Goal: Task Accomplishment & Management: Manage account settings

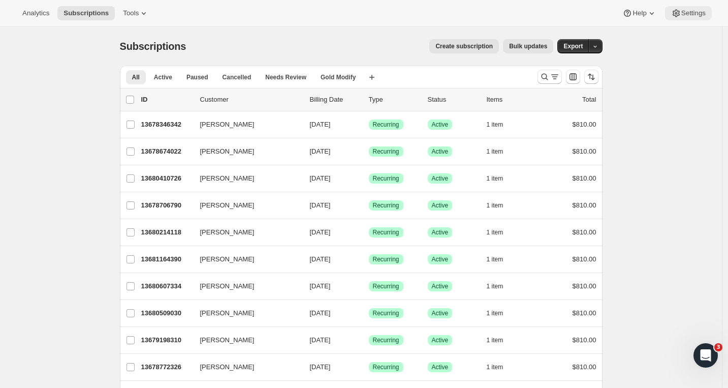
click at [680, 15] on icon at bounding box center [676, 14] width 7 height 8
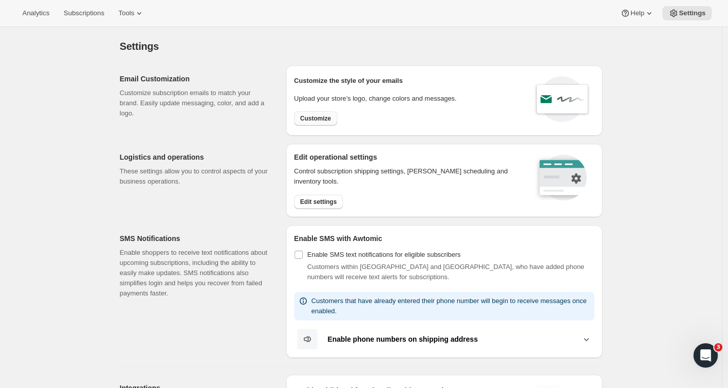
click at [322, 115] on span "Customize" at bounding box center [315, 118] width 31 height 8
select select "subscriptionMessage"
select select "5"
select select "15"
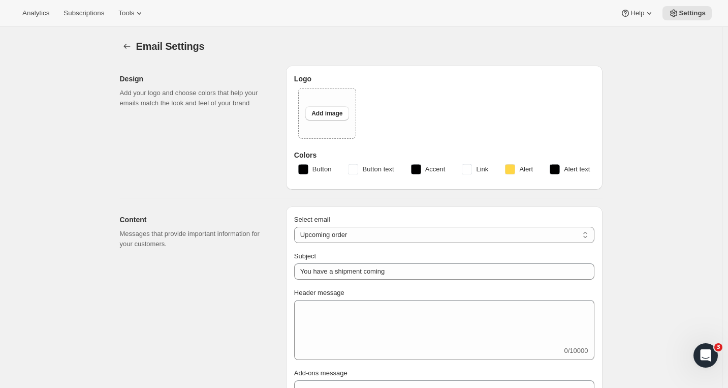
select select "2"
select select "10"
type input "Craggy Range"
checkbox input "false"
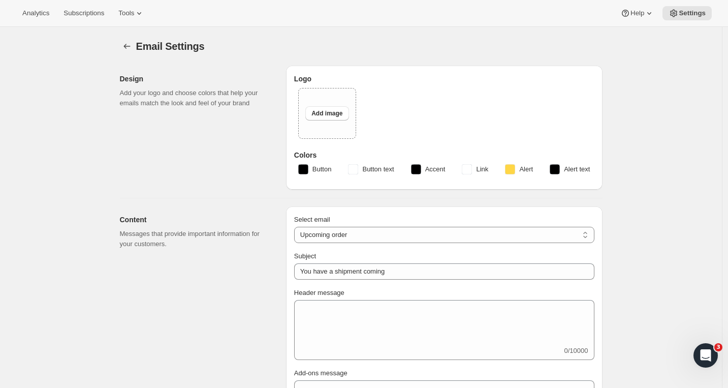
checkbox input "false"
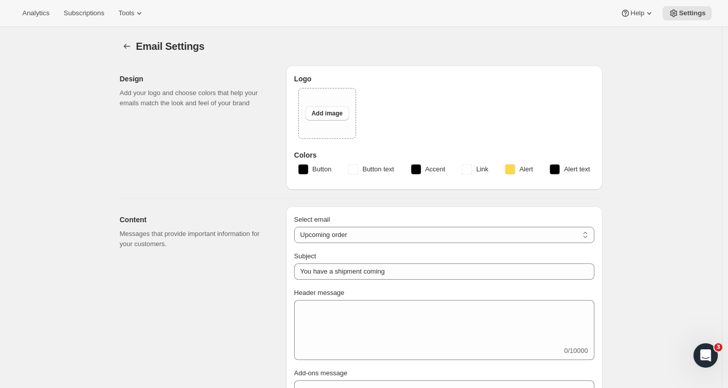
checkbox input "false"
select select "failedPaymentMessage"
type input "Issue with Payment"
click at [319, 111] on span "Add image" at bounding box center [327, 113] width 31 height 8
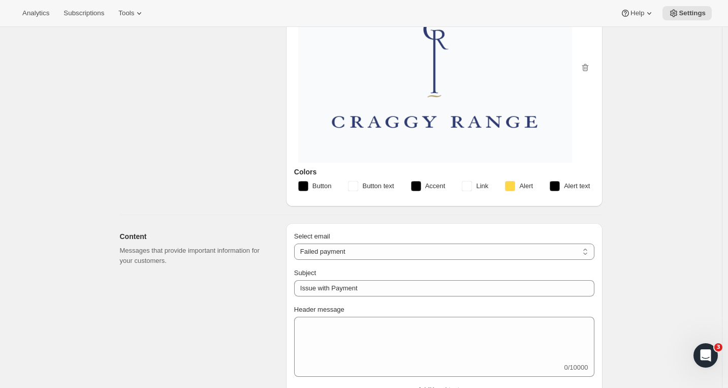
scroll to position [114, 0]
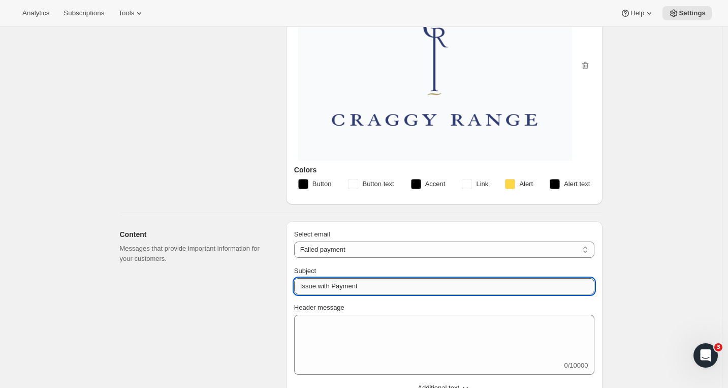
click at [367, 282] on input "Issue with Payment" at bounding box center [444, 286] width 300 height 16
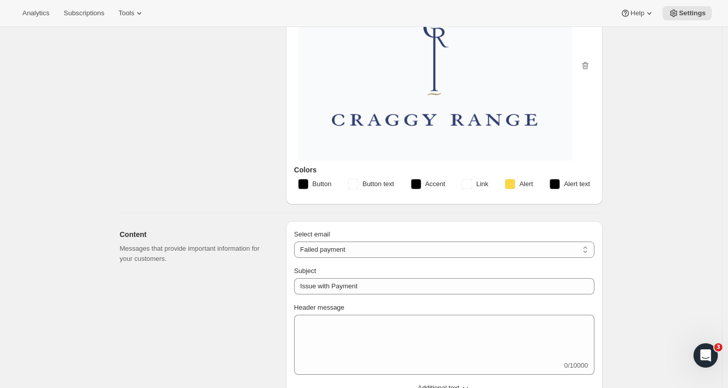
click at [146, 179] on div "Design Add your logo and choose colors that help your emails match the look and…" at bounding box center [199, 77] width 158 height 253
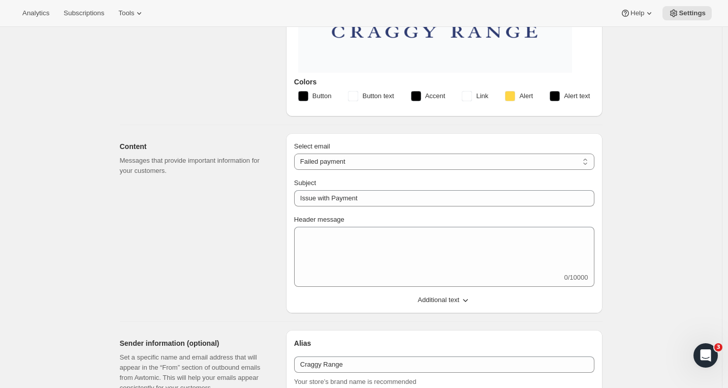
scroll to position [276, 0]
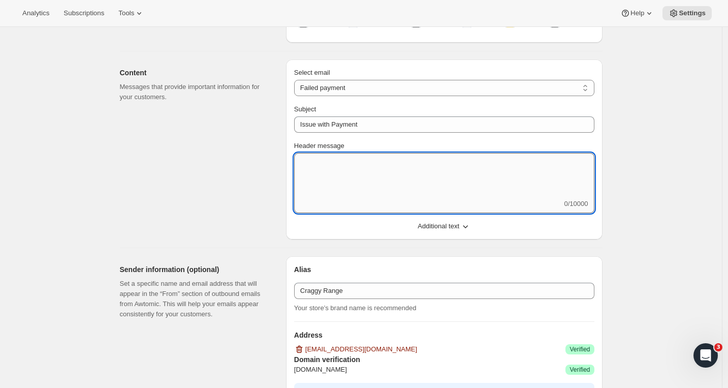
click at [338, 167] on textarea "Header message" at bounding box center [444, 176] width 300 height 46
paste textarea "We noticed that your recent payment for your [Wine Club Name] membership didn’t…"
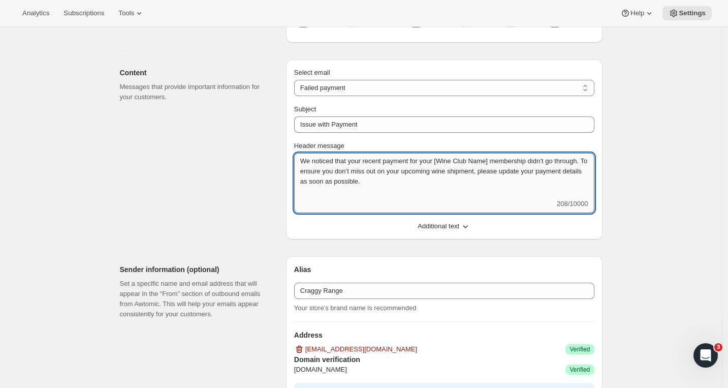
click at [303, 160] on textarea "We noticed that your recent payment for your [Wine Club Name] membership didn’t…" at bounding box center [444, 176] width 300 height 46
drag, startPoint x: 505, startPoint y: 160, endPoint x: 444, endPoint y: 159, distance: 60.5
click at [444, 159] on textarea "We noticed that your recent payment for your [Wine Club Name] membership didn’t…" at bounding box center [444, 176] width 300 height 46
click at [423, 182] on textarea "We noticed that your recent payment for your Prestige Wine Club membership didn…" at bounding box center [444, 176] width 300 height 46
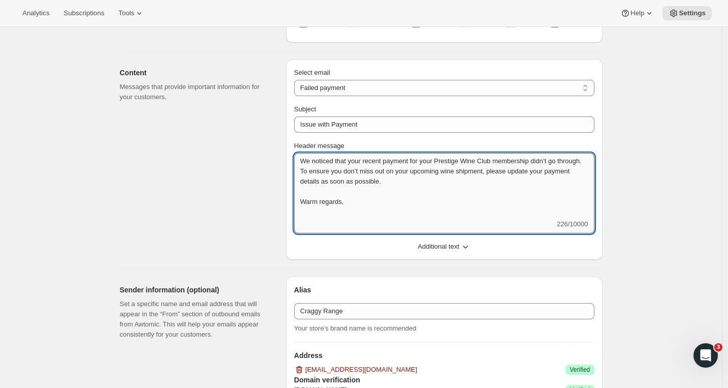
scroll to position [0, 0]
drag, startPoint x: 355, startPoint y: 213, endPoint x: 349, endPoint y: 217, distance: 7.1
click at [339, 211] on textarea "We noticed that your recent payment for your Prestige Wine Club membership didn…" at bounding box center [444, 186] width 300 height 66
click at [357, 210] on textarea "We noticed that your recent payment for your Prestige Wine Club membership didn…" at bounding box center [444, 186] width 300 height 66
drag, startPoint x: 344, startPoint y: 212, endPoint x: 300, endPoint y: 212, distance: 43.7
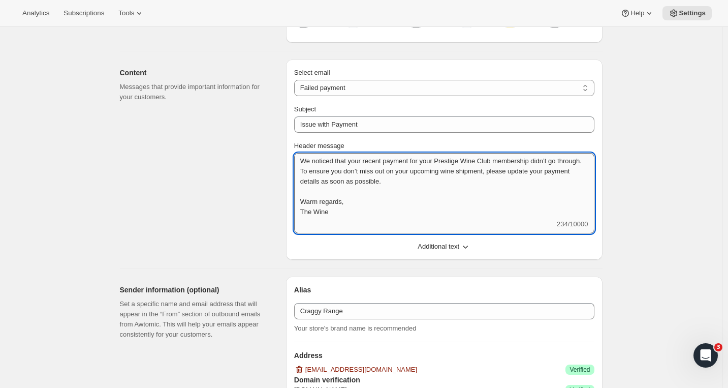
click at [300, 212] on textarea "We noticed that your recent payment for your Prestige Wine Club membership didn…" at bounding box center [444, 186] width 300 height 66
type textarea "We noticed that your recent payment for your Prestige Wine Club membership didn…"
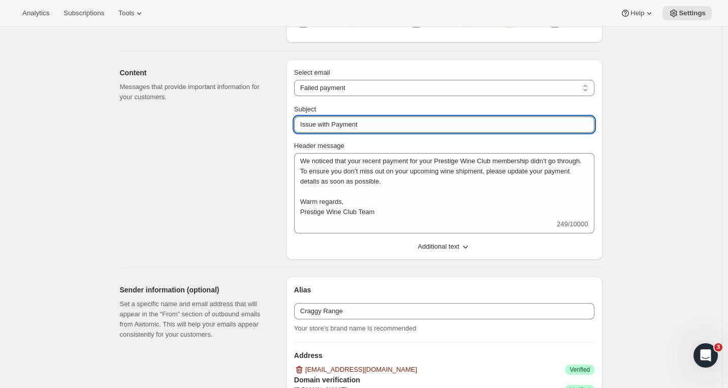
click at [378, 122] on input "Issue with Payment" at bounding box center [444, 124] width 300 height 16
drag, startPoint x: 381, startPoint y: 123, endPoint x: 266, endPoint y: 121, distance: 114.9
click at [266, 121] on div "Content Messages that provide important information for your customers. Select …" at bounding box center [357, 155] width 491 height 208
paste input "Action required: update your payment details"
type input "Action required: update your payment details"
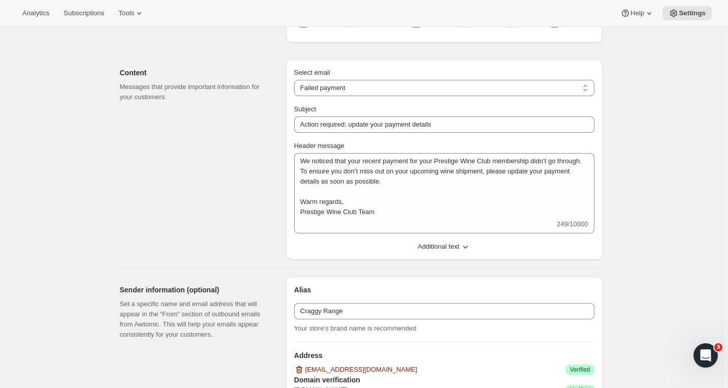
click at [261, 132] on div "Content Messages that provide important information for your customers." at bounding box center [199, 159] width 158 height 200
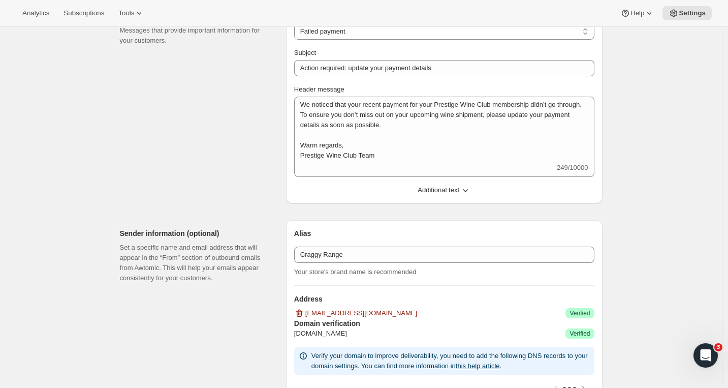
scroll to position [670, 0]
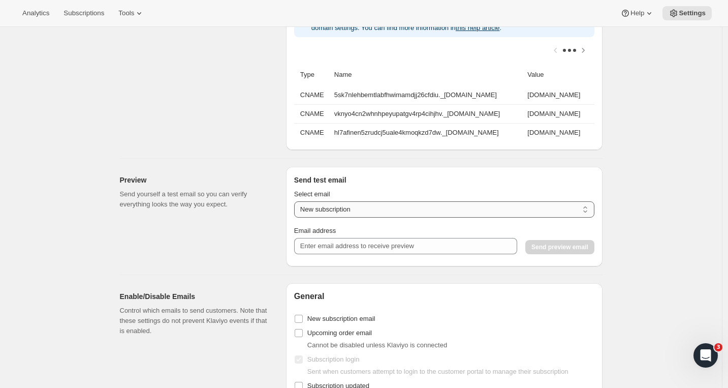
select select "failed-billing-attempt"
click at [346, 236] on div "Email address" at bounding box center [405, 231] width 223 height 10
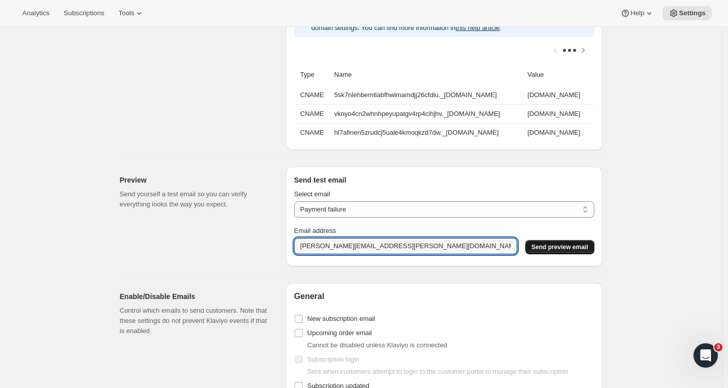
type input "[PERSON_NAME][EMAIL_ADDRESS][PERSON_NAME][DOMAIN_NAME]"
click at [551, 251] on span "Send preview email" at bounding box center [560, 247] width 56 height 8
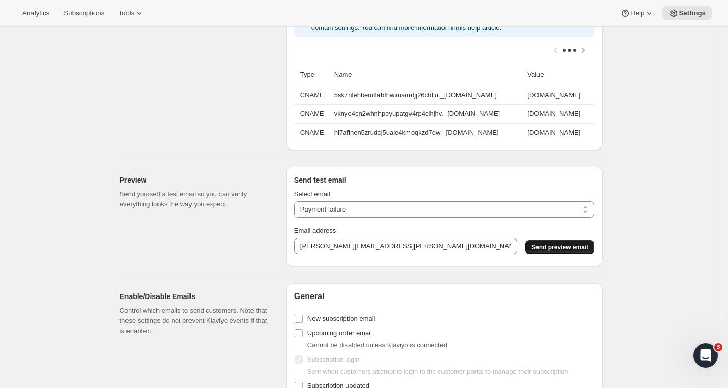
click at [639, 110] on div "Email Settings. This page is ready Email Settings Design Add your logo and choo…" at bounding box center [361, 67] width 722 height 1421
click at [131, 63] on div "Sender information (optional) Set a specific name and email address that will a…" at bounding box center [199, 16] width 158 height 268
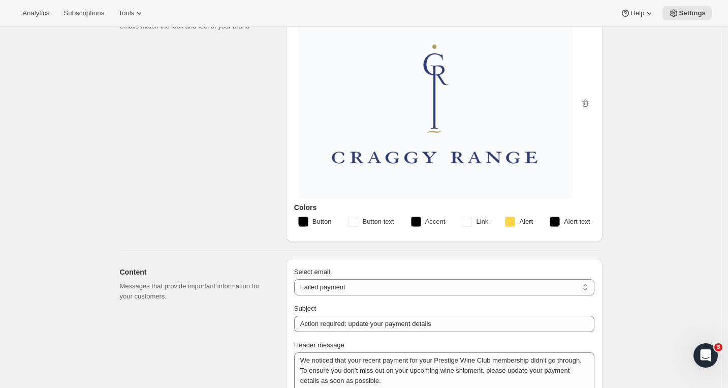
scroll to position [0, 0]
